Goal: Navigation & Orientation: Understand site structure

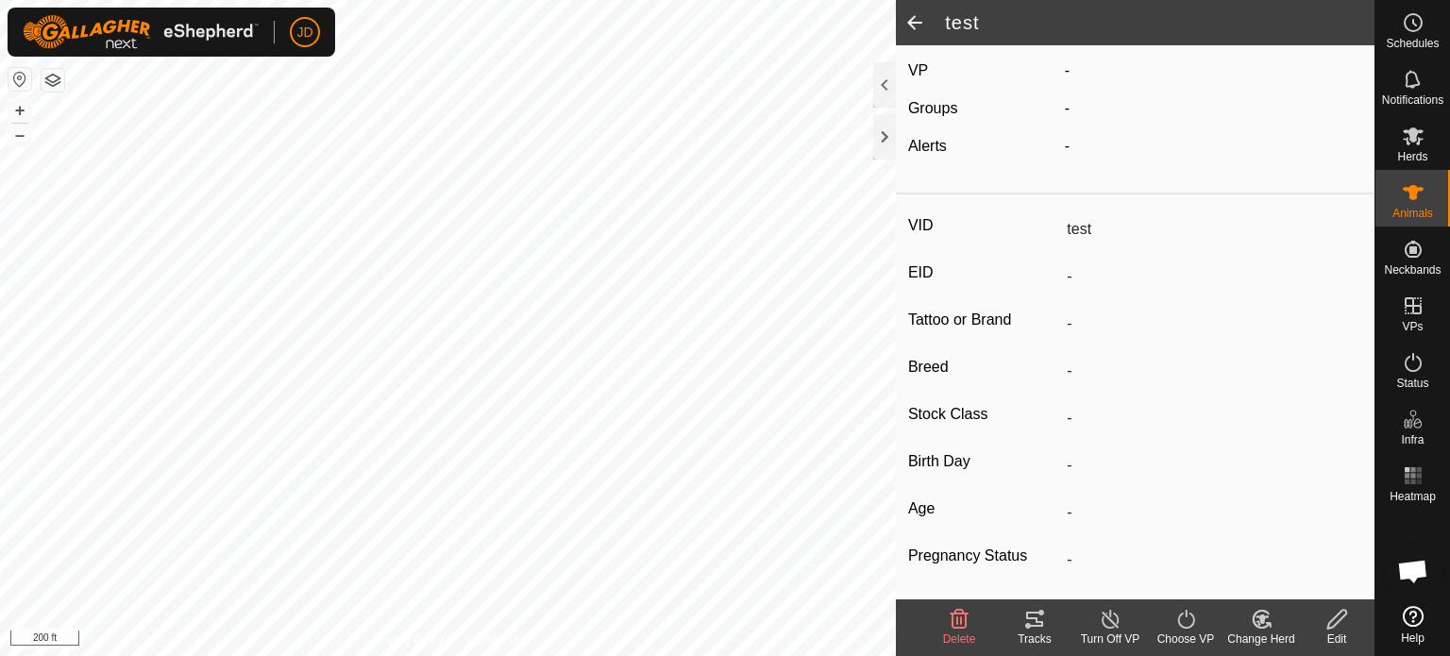
scroll to position [266, 0]
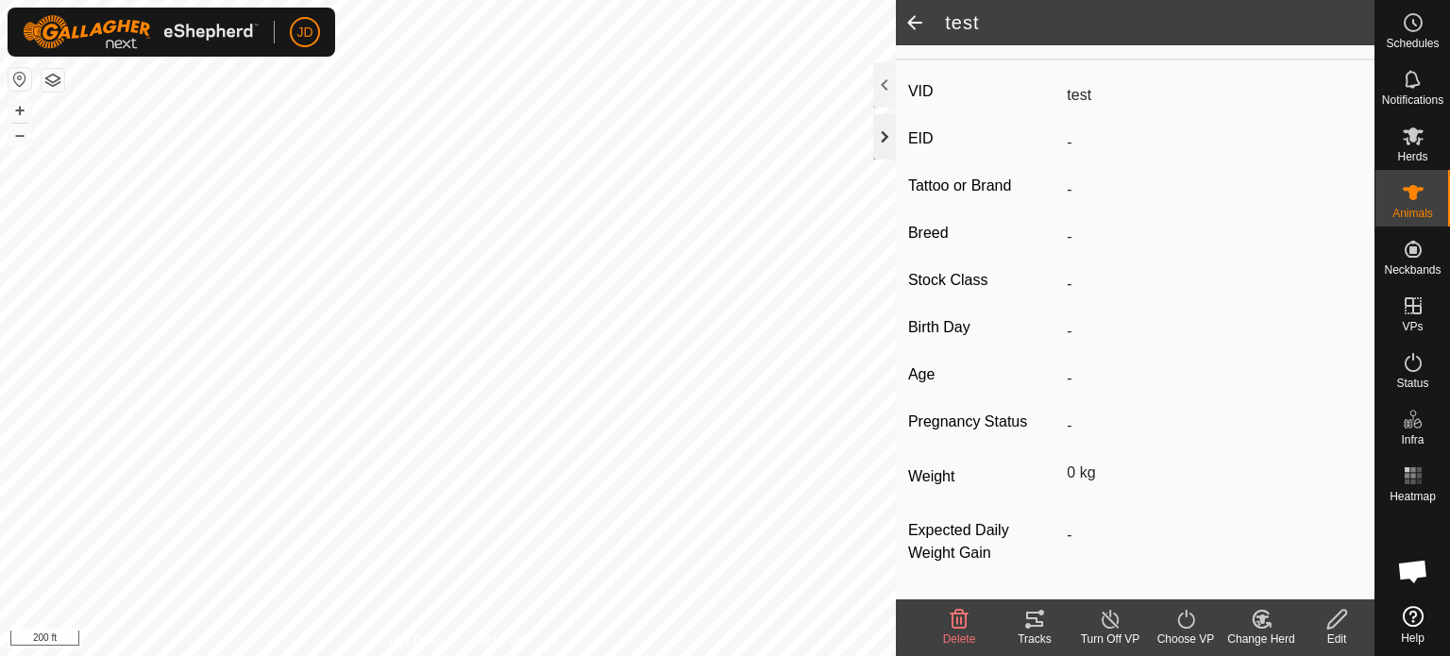
click at [882, 121] on div at bounding box center [884, 136] width 23 height 45
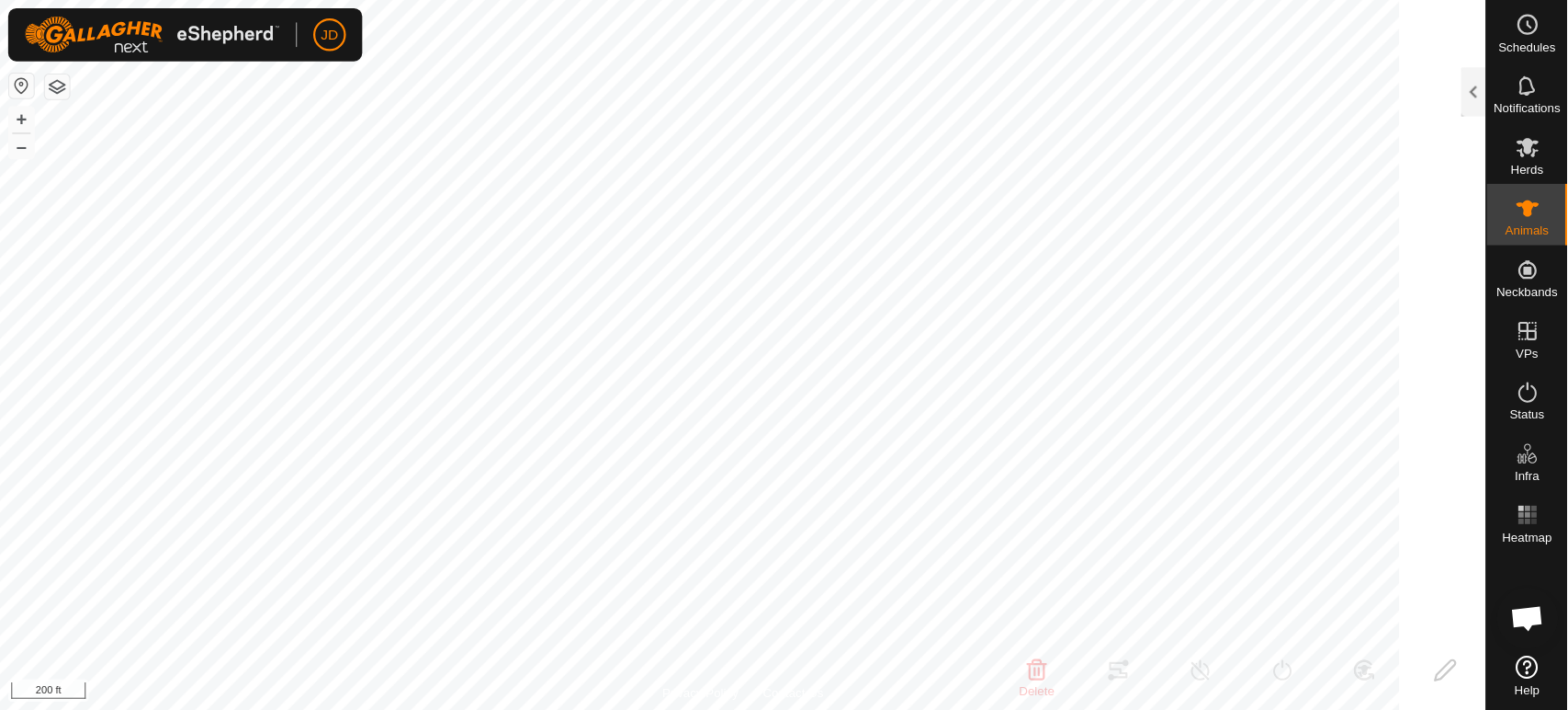
scroll to position [281, 0]
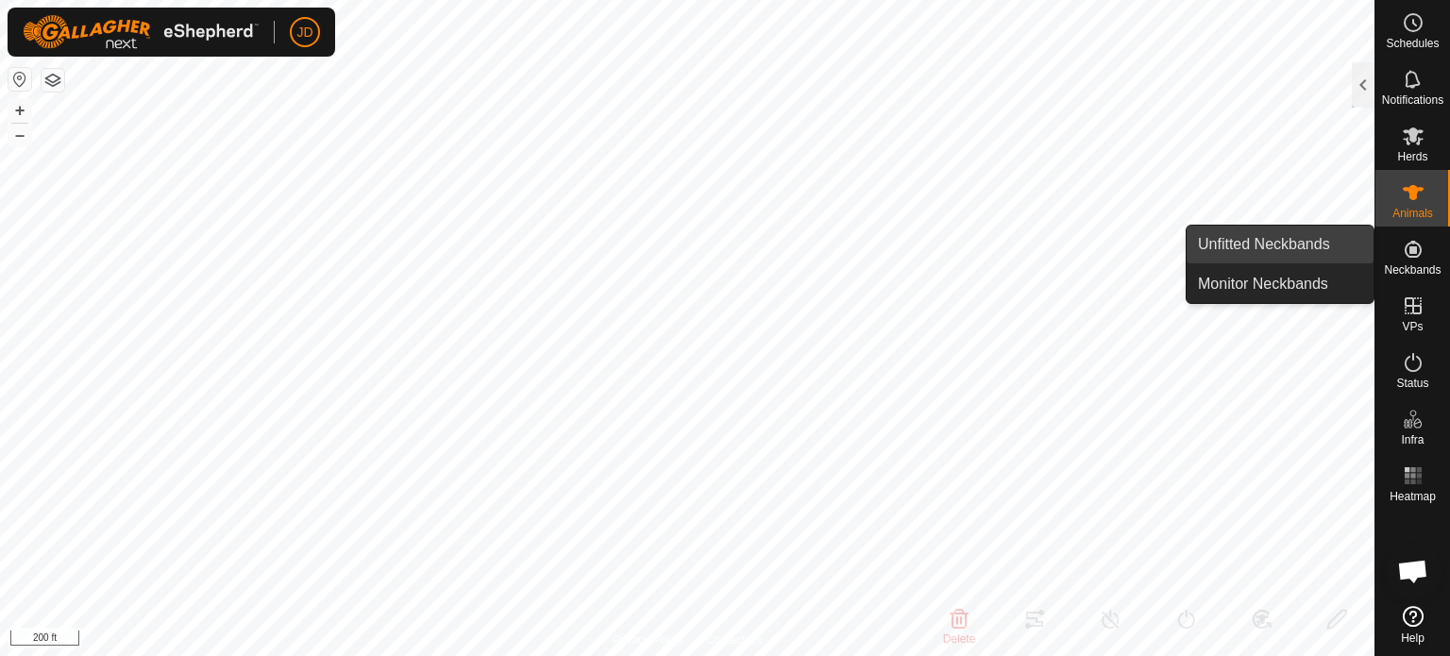
click at [1297, 238] on link "Unfitted Neckbands" at bounding box center [1279, 245] width 187 height 38
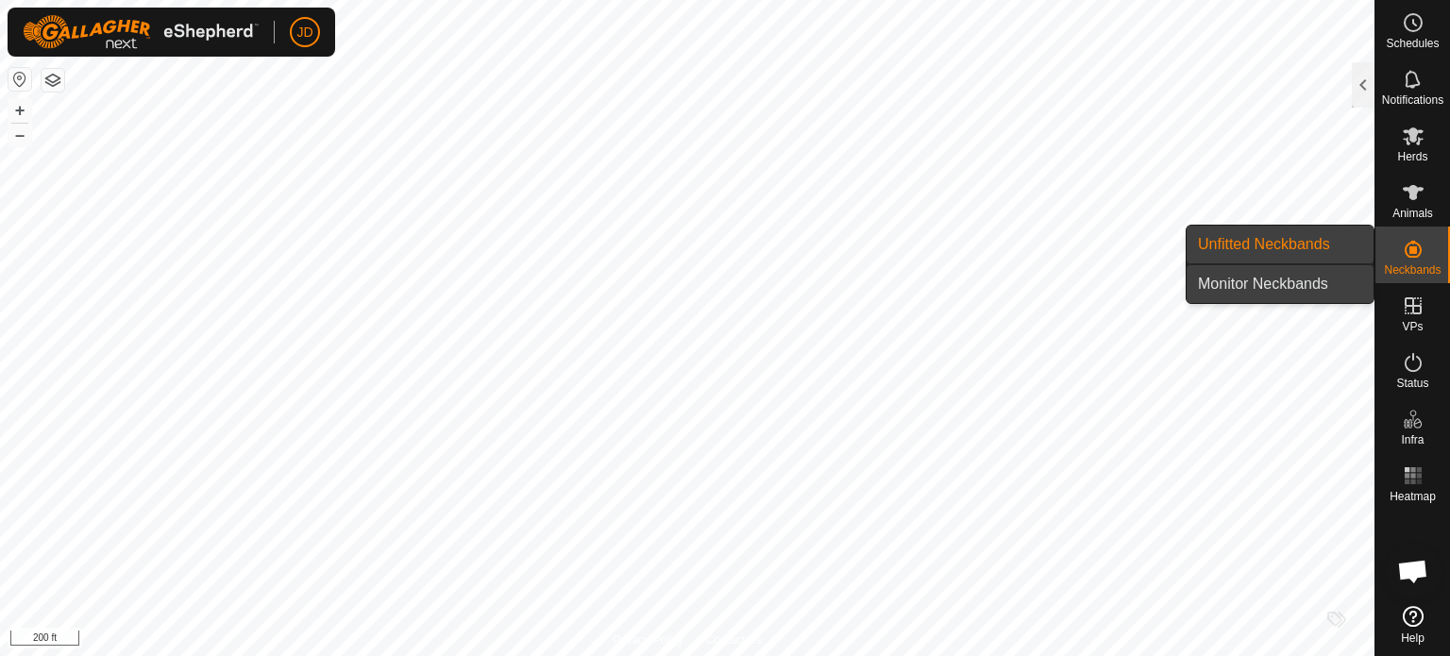
click at [1293, 279] on link "Monitor Neckbands" at bounding box center [1279, 284] width 187 height 38
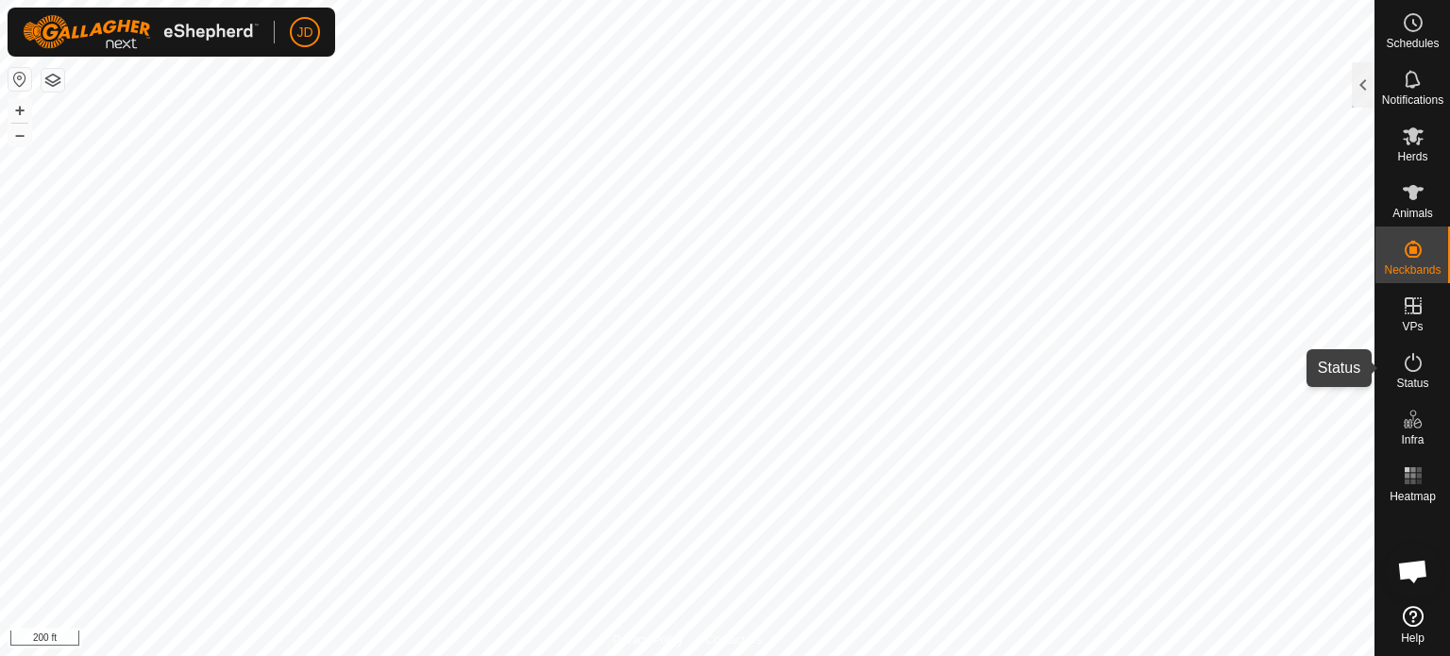
click at [1413, 363] on icon at bounding box center [1413, 362] width 23 height 23
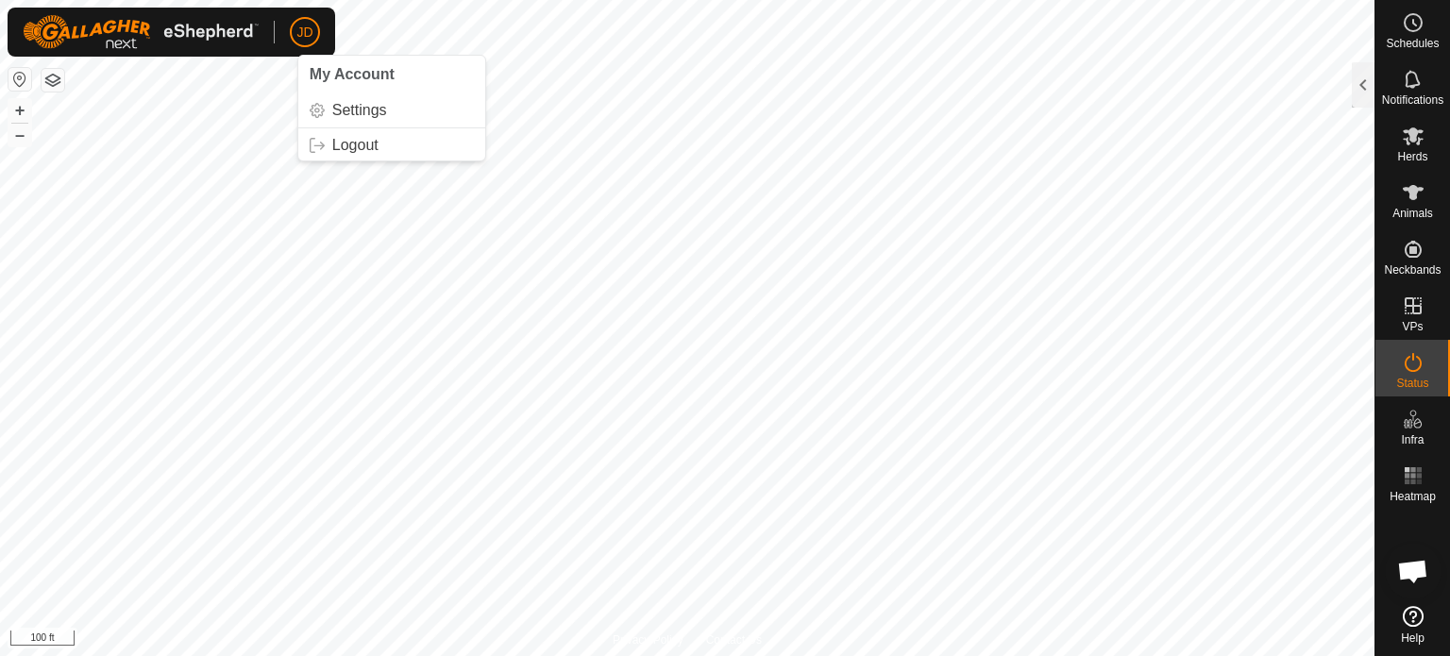
click at [17, 74] on button "button" at bounding box center [19, 79] width 23 height 23
click at [53, 80] on button "button" at bounding box center [53, 80] width 23 height 23
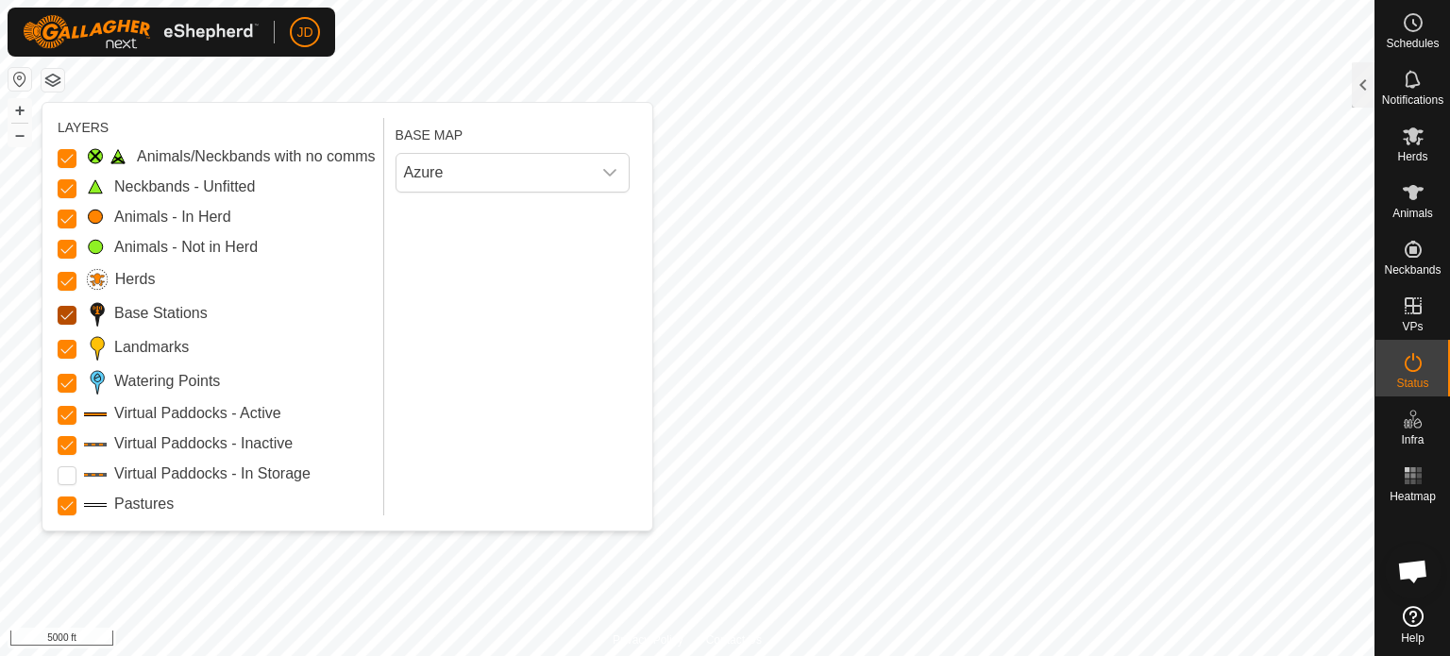
click at [63, 316] on Stations "Base Stations" at bounding box center [67, 315] width 19 height 19
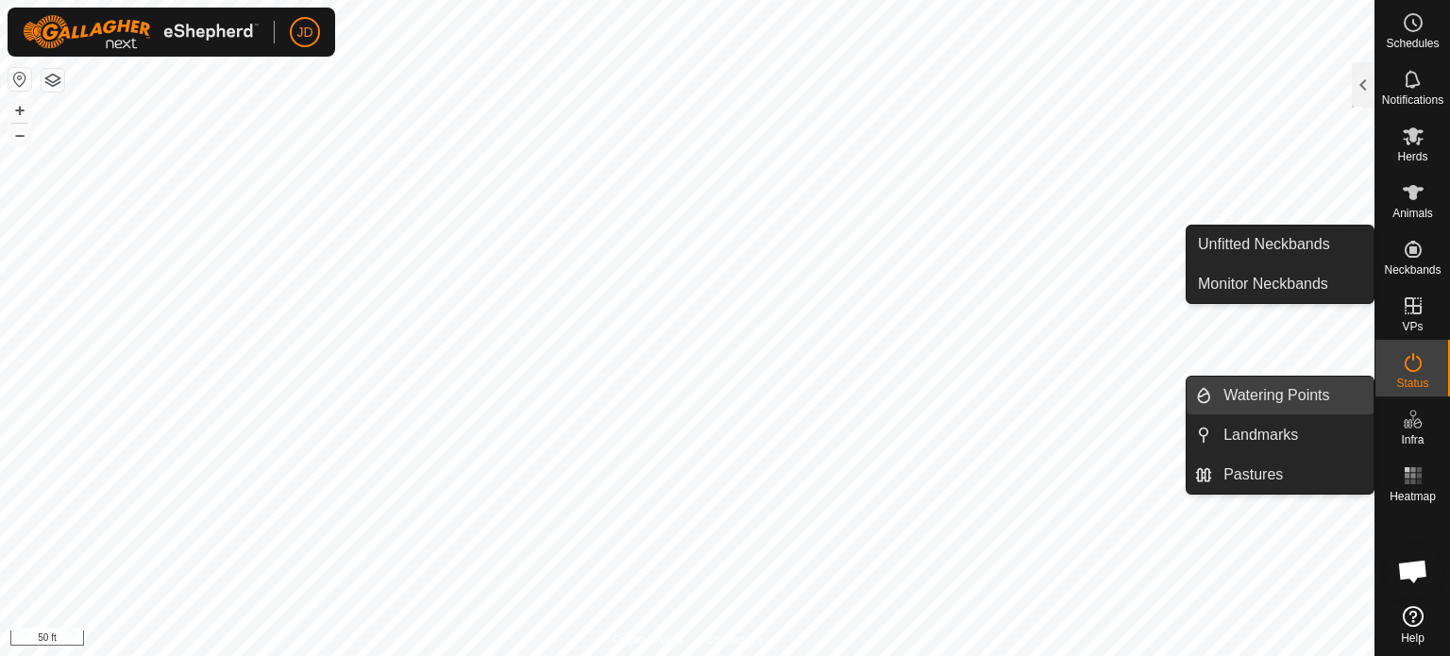
click at [1329, 402] on link "Watering Points" at bounding box center [1292, 396] width 161 height 38
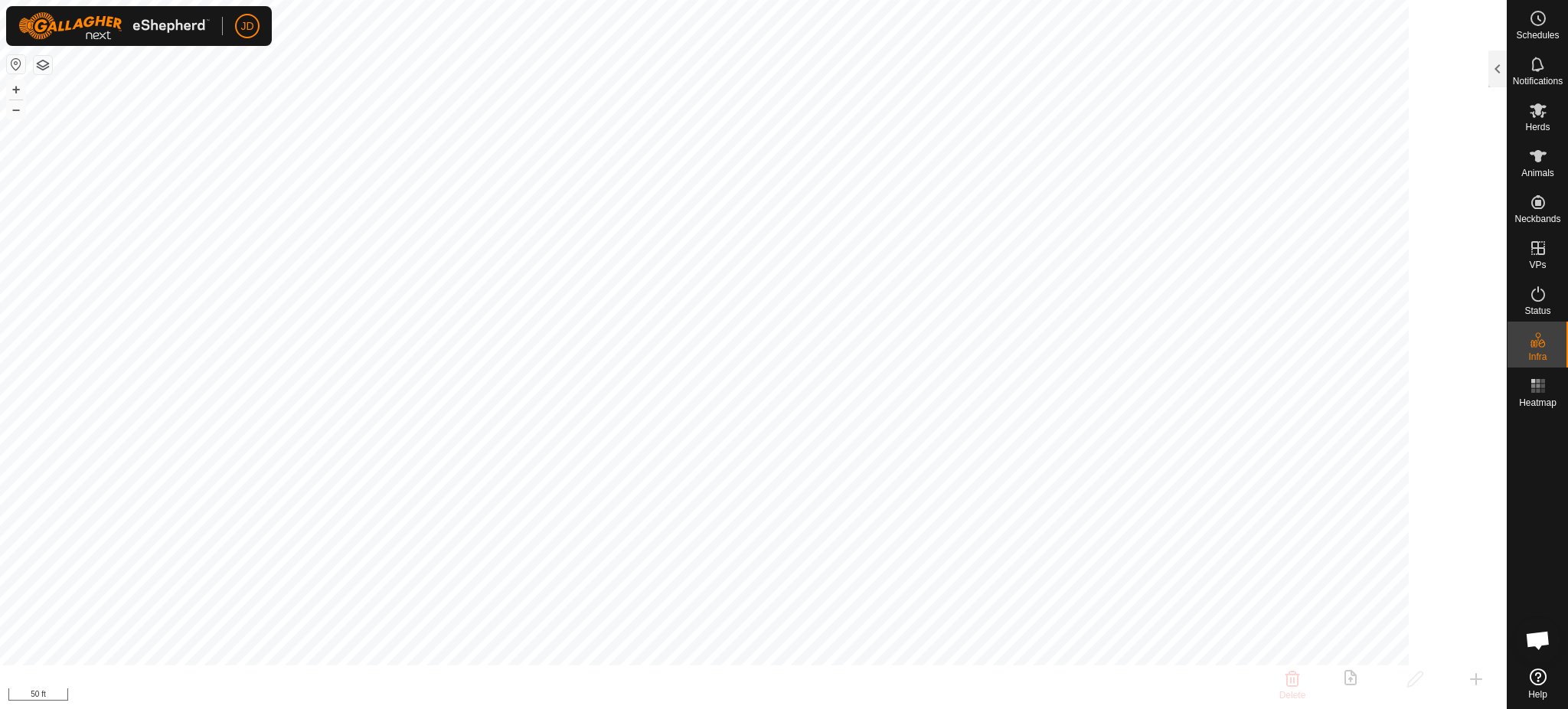
scroll to position [829, 0]
click at [1175, 291] on icon at bounding box center [1538, 294] width 19 height 19
click at [1175, 292] on icon at bounding box center [1538, 294] width 19 height 19
click at [1175, 304] on es-activation-svg-icon at bounding box center [1538, 294] width 28 height 24
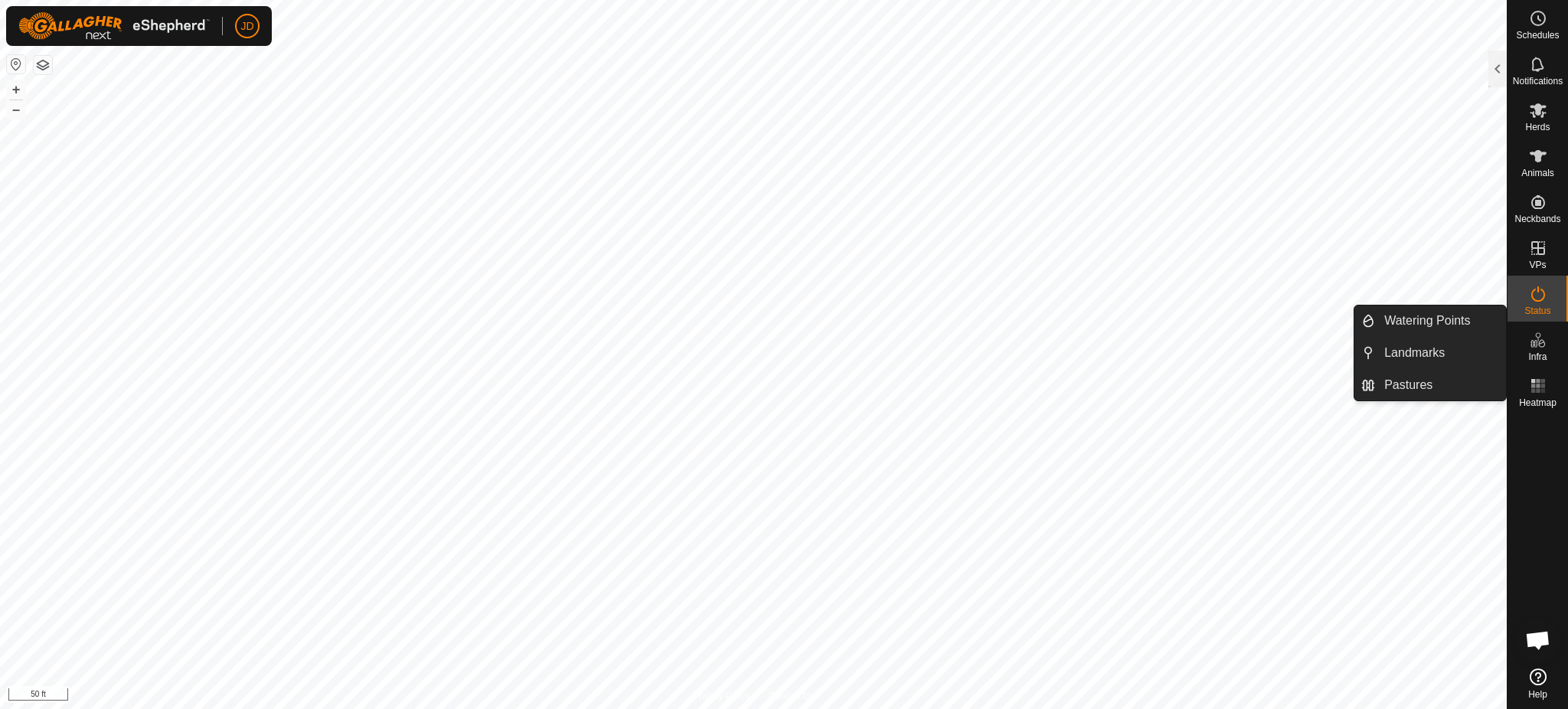
click at [1175, 416] on div at bounding box center [1537, 538] width 61 height 249
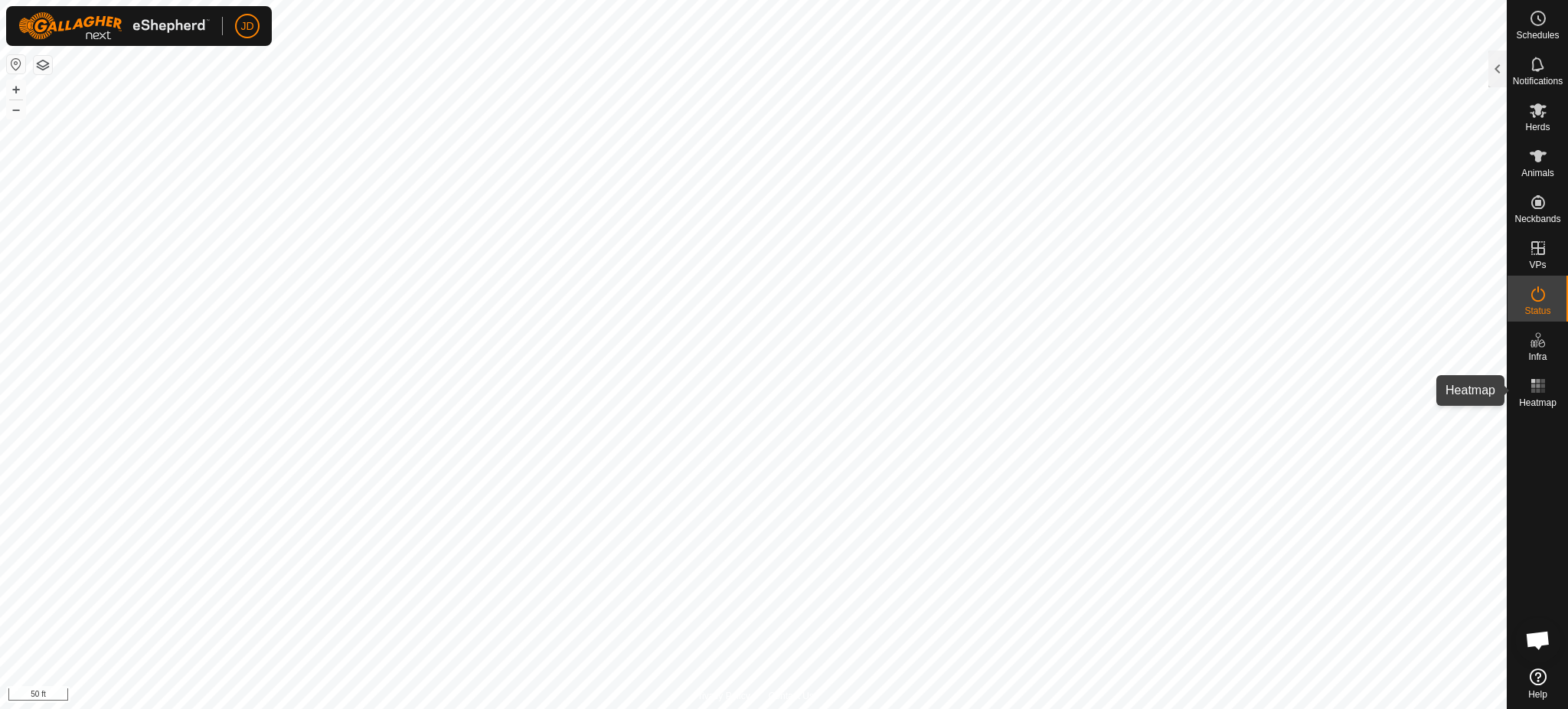
click at [1175, 376] on icon at bounding box center [1538, 385] width 19 height 19
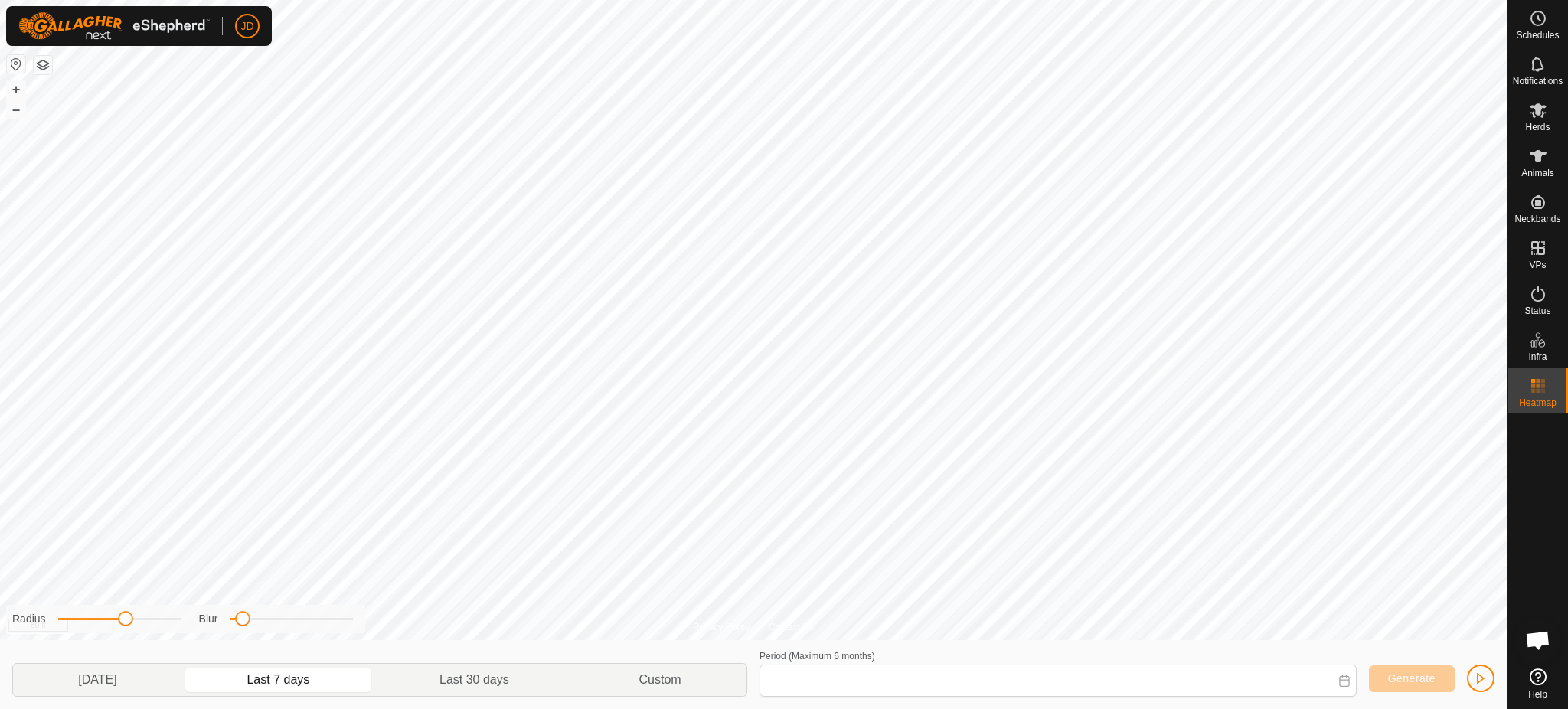
type input "[DATE] - [DATE]"
click at [1175, 389] on icon at bounding box center [1538, 385] width 19 height 19
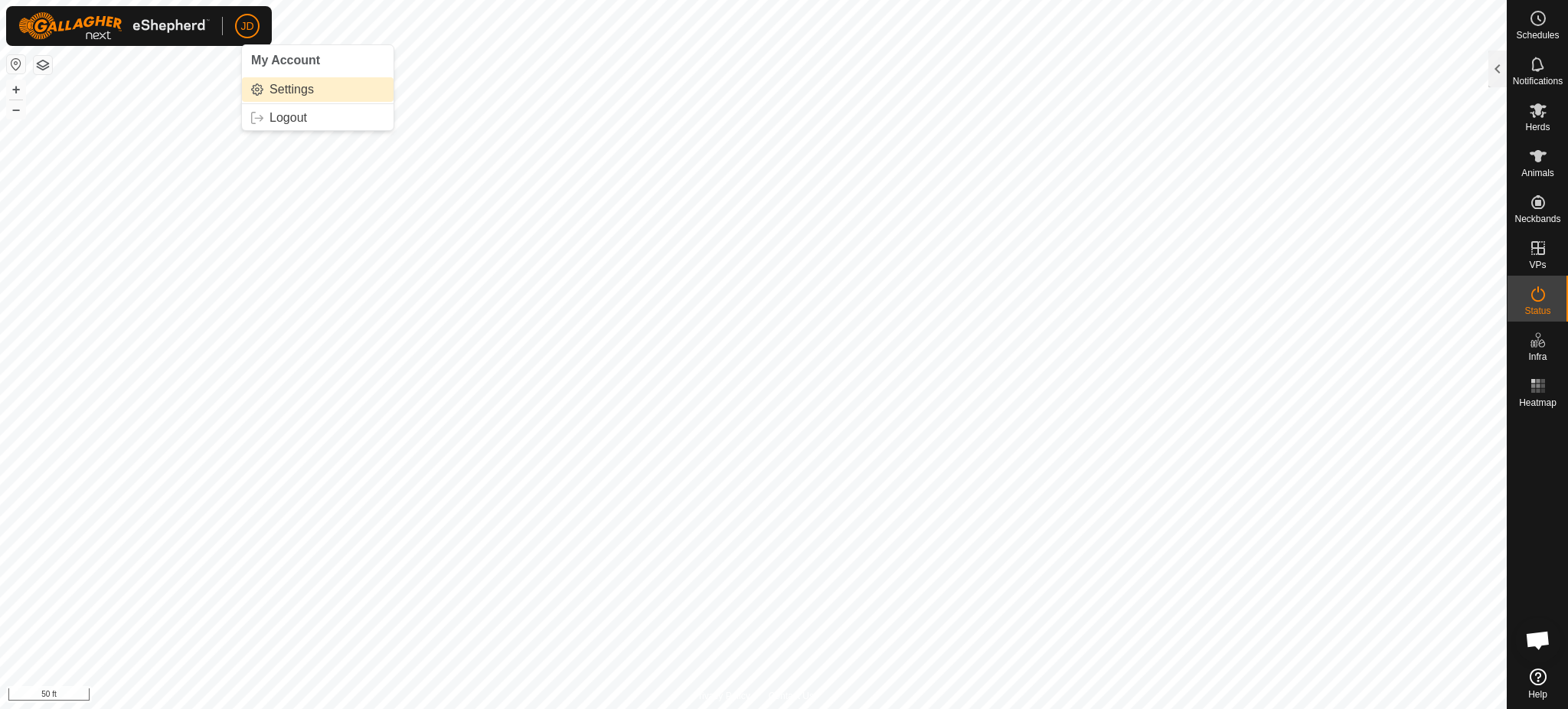
click at [301, 85] on link "Settings" at bounding box center [317, 89] width 152 height 24
